Goal: Transaction & Acquisition: Purchase product/service

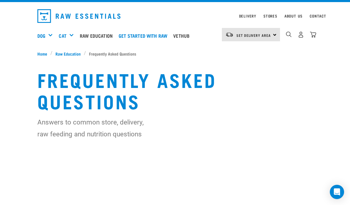
scroll to position [13, 0]
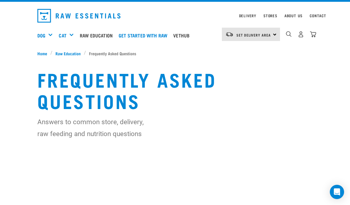
click at [36, 31] on div "Set Delivery Area North Island South Island Dog Shop All Dog Mixes & Minces" at bounding box center [175, 35] width 285 height 24
click at [35, 32] on div "Set Delivery Area North Island South Island Dog Shop All Dog Mixes & Minces" at bounding box center [175, 35] width 285 height 24
click at [0, 0] on div "Mixes & Minces" at bounding box center [0, 0] width 0 height 0
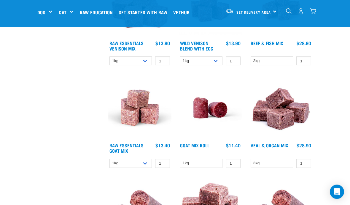
scroll to position [327, 0]
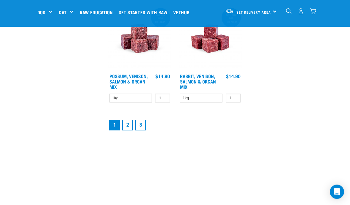
scroll to position [1113, 0]
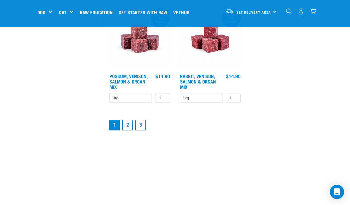
click at [129, 130] on link "2" at bounding box center [127, 125] width 11 height 11
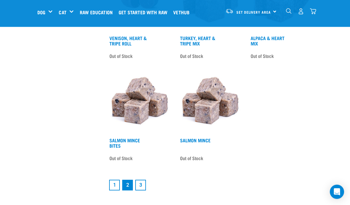
scroll to position [1040, 0]
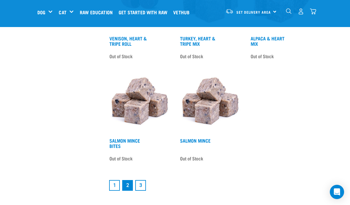
click at [142, 191] on link "3" at bounding box center [140, 185] width 11 height 11
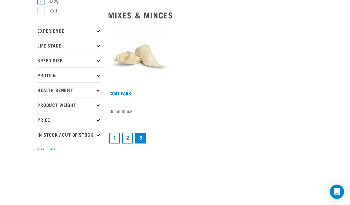
scroll to position [124, 0]
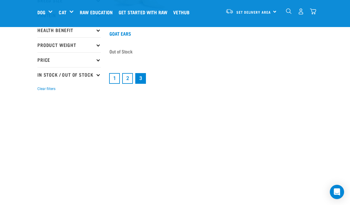
click at [115, 78] on link "1" at bounding box center [114, 78] width 11 height 11
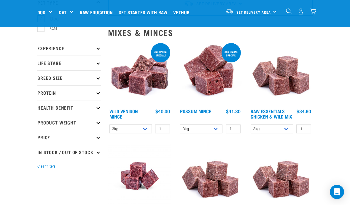
scroll to position [47, 0]
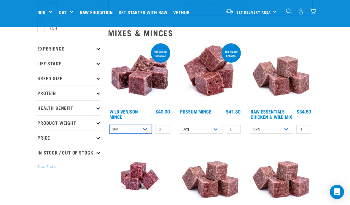
click at [148, 125] on select "3kg 1kg" at bounding box center [131, 129] width 42 height 9
click at [149, 131] on select "3kg 1kg" at bounding box center [131, 129] width 42 height 9
select select "926"
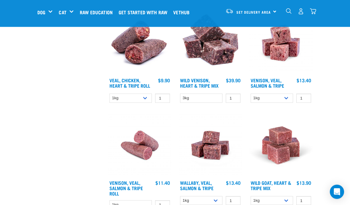
scroll to position [693, 0]
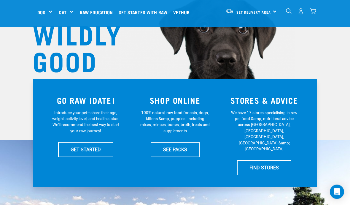
scroll to position [61, 0]
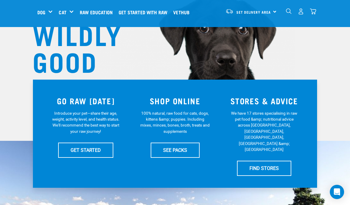
click at [178, 149] on link "SEE PACKS" at bounding box center [175, 149] width 49 height 15
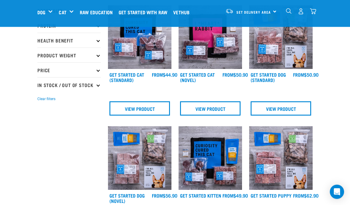
scroll to position [83, 0]
click at [140, 156] on img at bounding box center [140, 158] width 64 height 64
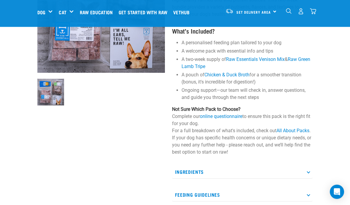
scroll to position [98, 0]
click at [229, 172] on p "Ingredients" at bounding box center [242, 171] width 141 height 13
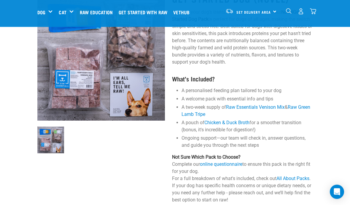
scroll to position [46, 0]
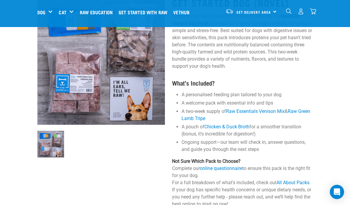
click at [313, 80] on div "Get Started Dog (Novel) Simplify your dog’s transition to Raw Essentials! Our N…" at bounding box center [243, 196] width 148 height 414
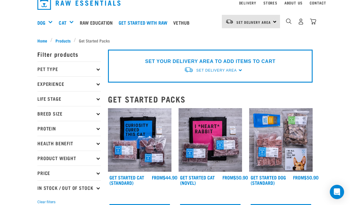
click at [0, 0] on div "Mixes & Minces" at bounding box center [0, 0] width 0 height 0
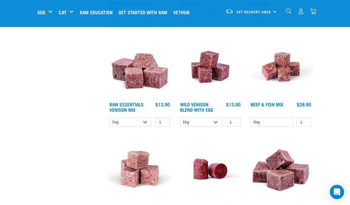
scroll to position [262, 0]
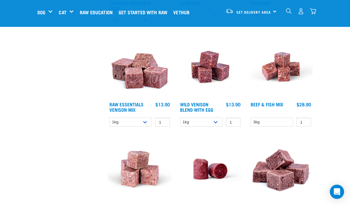
click at [141, 80] on img at bounding box center [140, 67] width 64 height 64
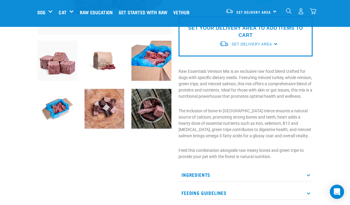
scroll to position [143, 0]
click at [309, 177] on p "Ingredients" at bounding box center [246, 174] width 134 height 13
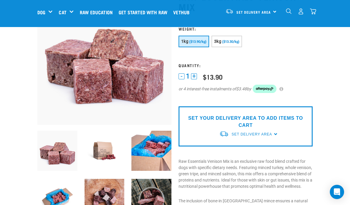
scroll to position [50, 0]
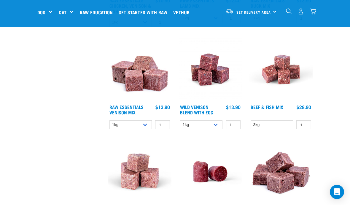
scroll to position [259, 0]
click at [212, 69] on img at bounding box center [211, 70] width 64 height 64
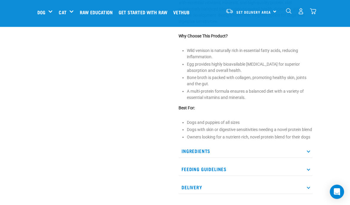
click at [308, 158] on p "Ingredients" at bounding box center [246, 151] width 134 height 13
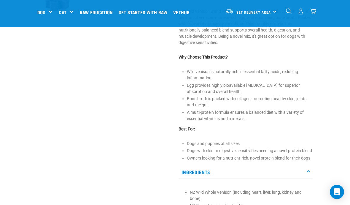
scroll to position [202, 0]
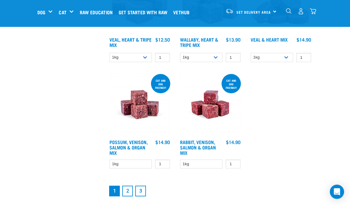
scroll to position [1047, 0]
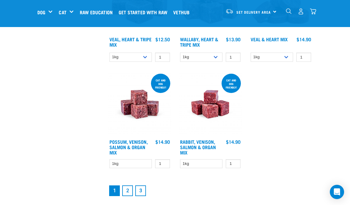
click at [130, 196] on link "2" at bounding box center [127, 190] width 11 height 11
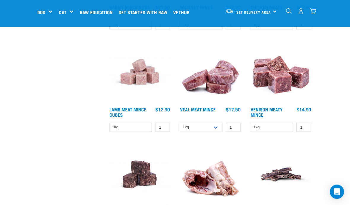
scroll to position [356, 0]
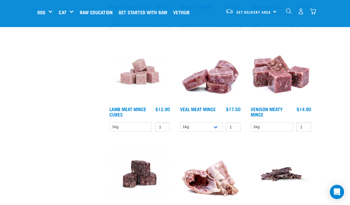
click at [285, 81] on img at bounding box center [281, 72] width 64 height 64
click at [284, 52] on img at bounding box center [281, 72] width 64 height 64
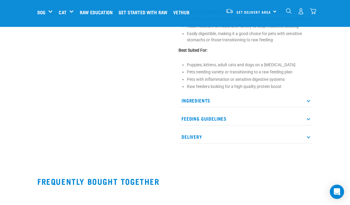
scroll to position [247, 0]
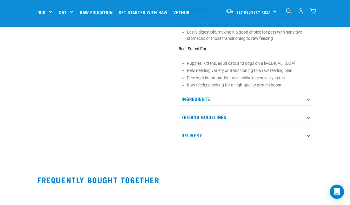
click at [306, 95] on p "Ingredients" at bounding box center [246, 99] width 134 height 13
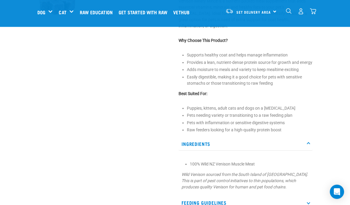
scroll to position [202, 0]
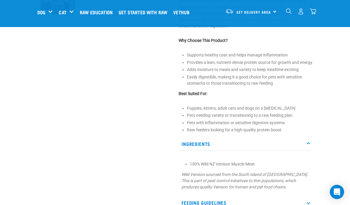
click at [0, 0] on h5 "Wildly Good Specials" at bounding box center [0, 0] width 0 height 0
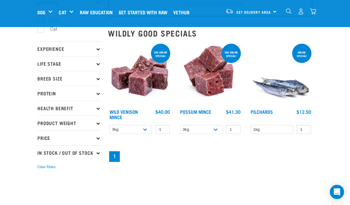
scroll to position [46, 0]
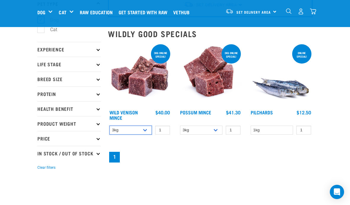
click at [151, 131] on select "3kg 1kg" at bounding box center [131, 130] width 42 height 9
select select "926"
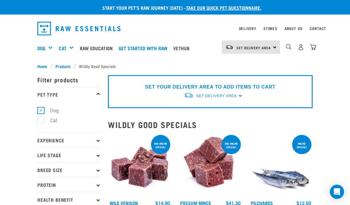
scroll to position [0, 0]
